Goal: Find specific page/section: Find specific page/section

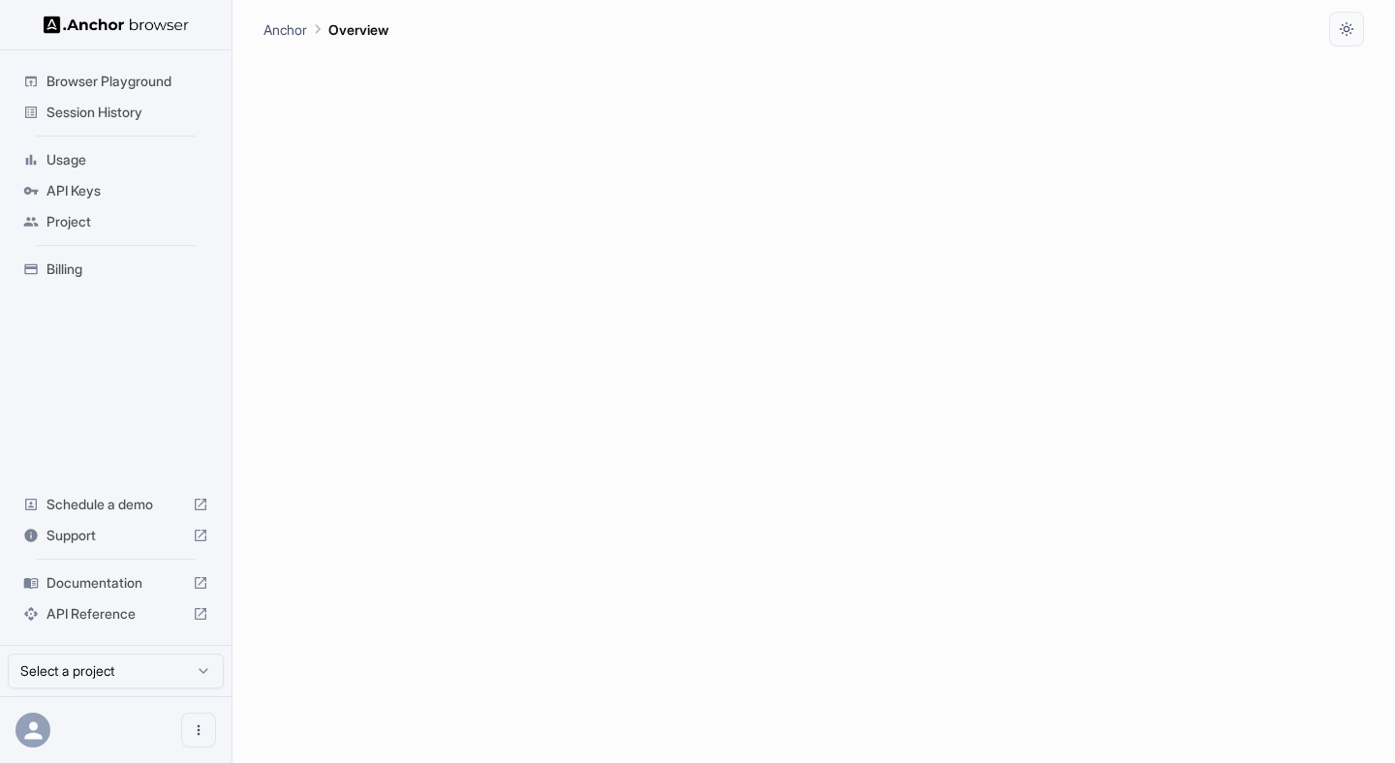
click at [102, 112] on span "Session History" at bounding box center [127, 112] width 162 height 19
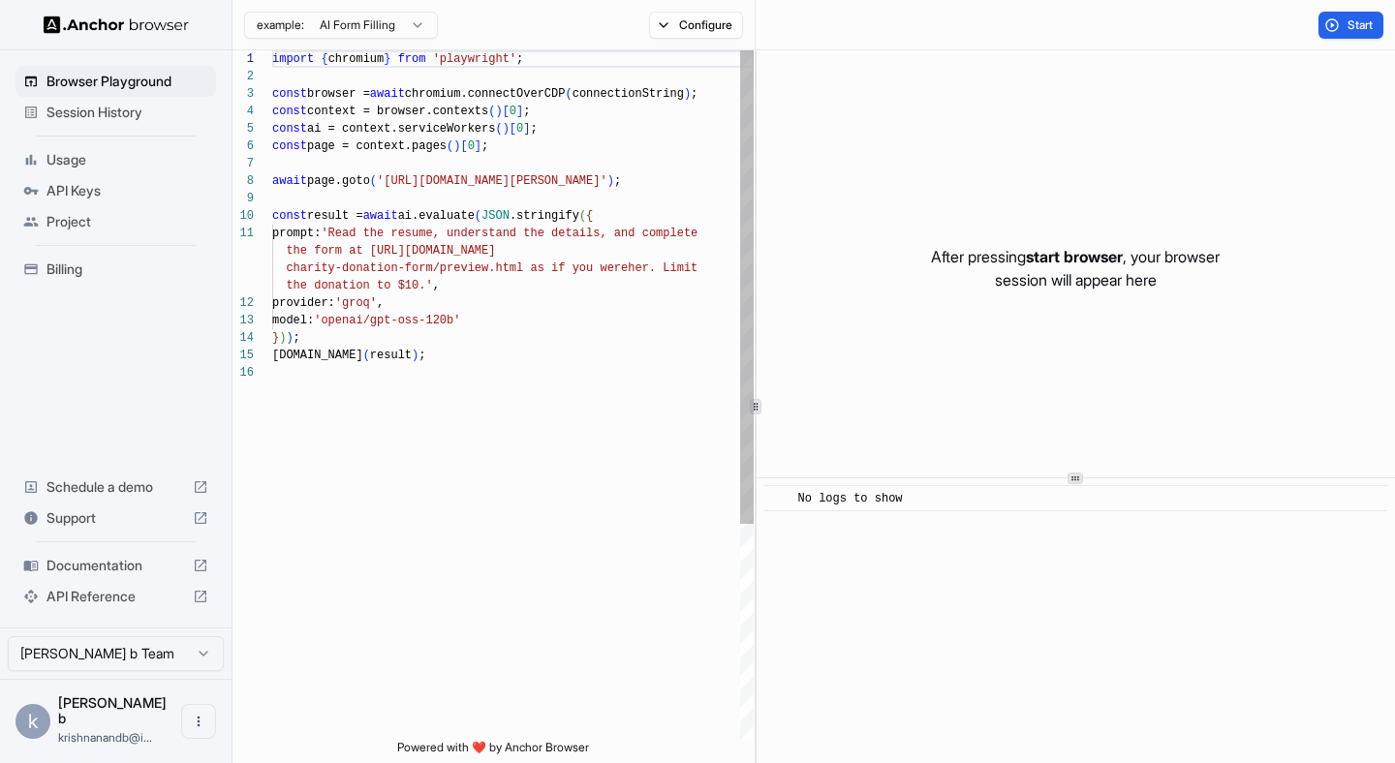
scroll to position [174, 0]
click at [51, 114] on span "Session History" at bounding box center [127, 112] width 162 height 19
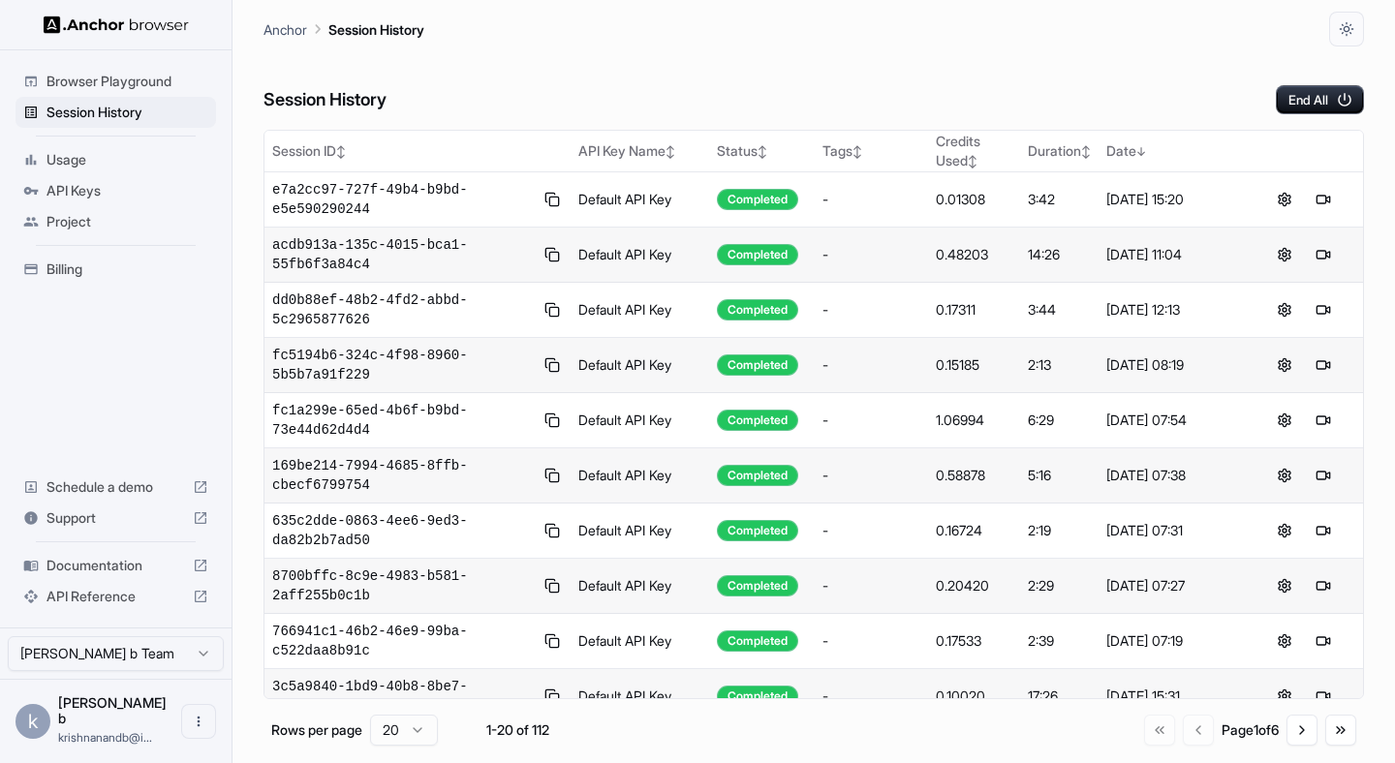
click at [709, 73] on div "Session History End All" at bounding box center [813, 80] width 1100 height 68
